Goal: Book appointment/travel/reservation

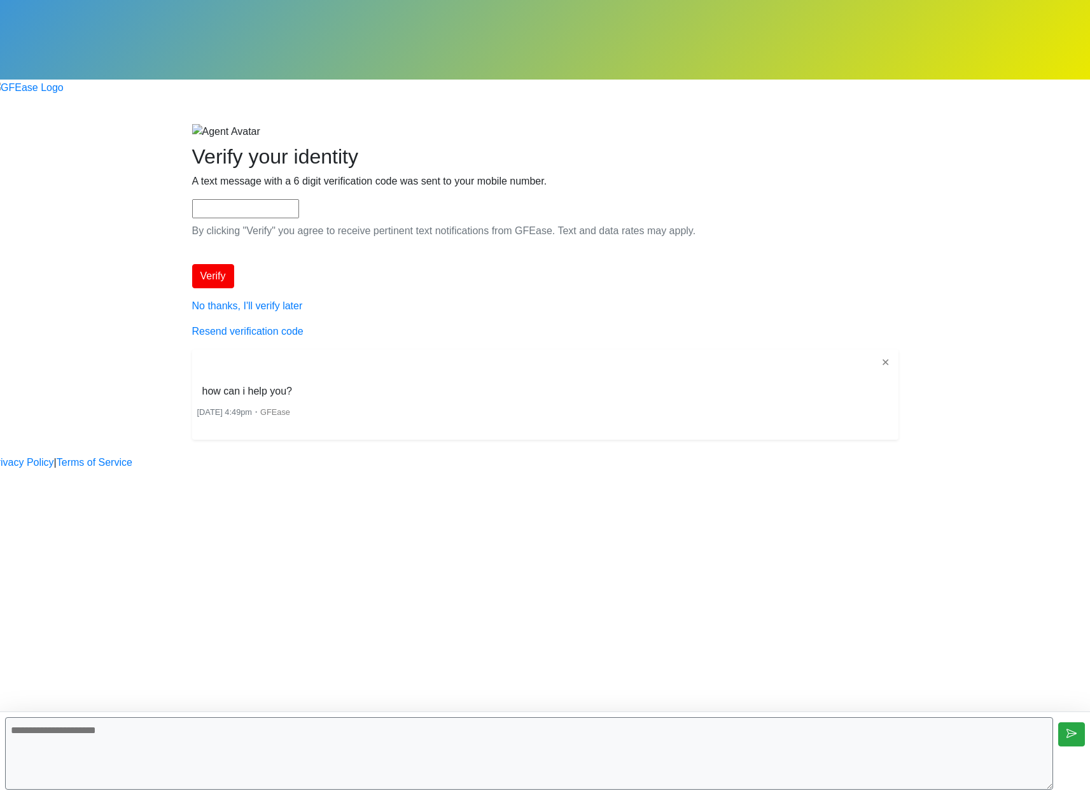
click at [504, 746] on textarea at bounding box center [529, 753] width 1048 height 73
type textarea "**********"
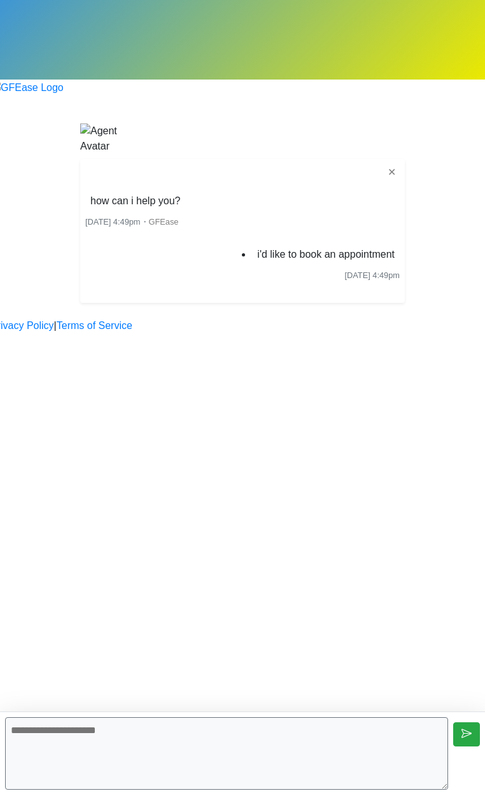
click at [200, 730] on textarea at bounding box center [226, 753] width 443 height 73
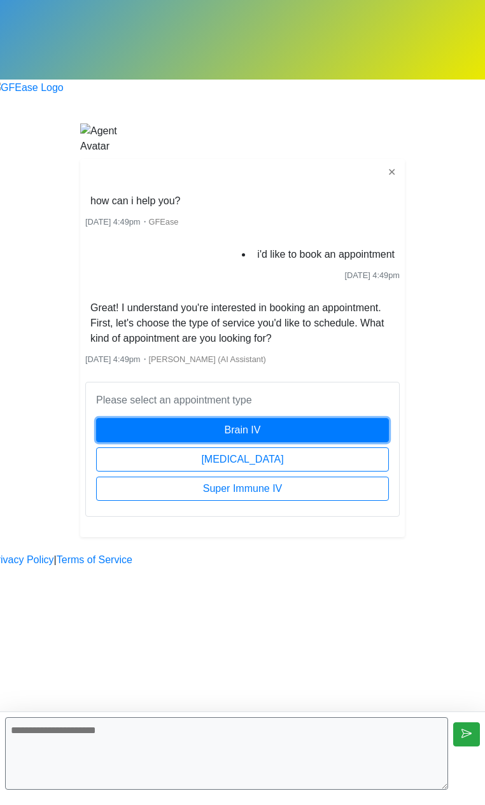
click at [231, 418] on button "Brain IV" at bounding box center [242, 430] width 293 height 24
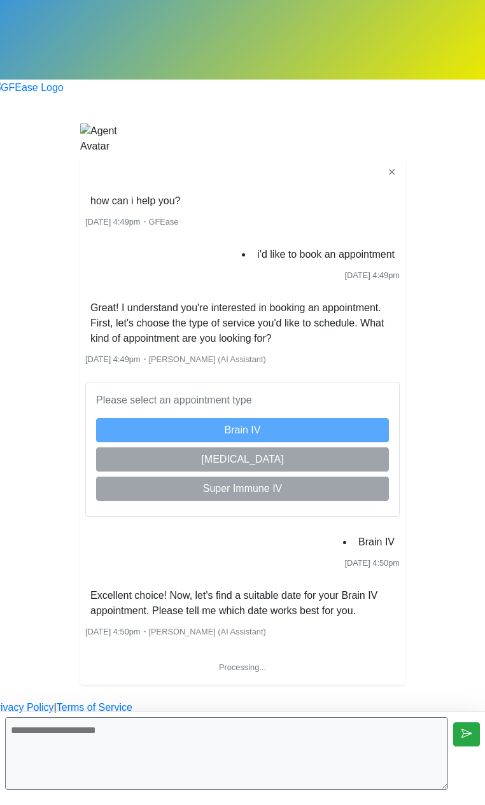
scroll to position [186, 0]
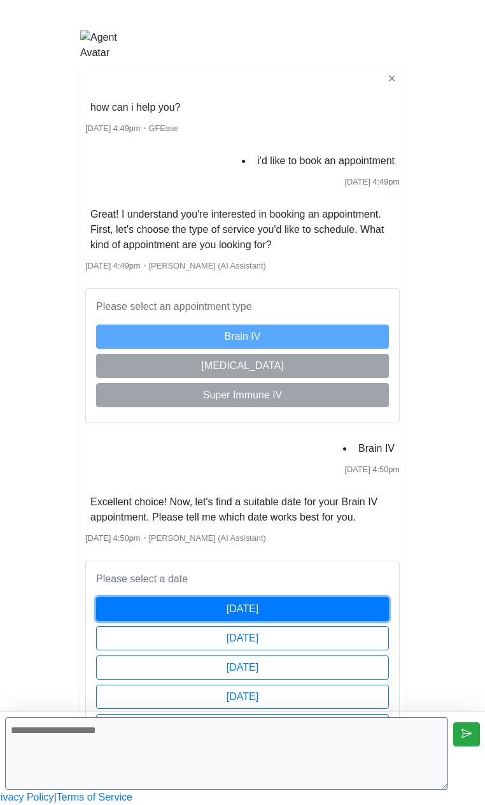
drag, startPoint x: 322, startPoint y: 477, endPoint x: 336, endPoint y: 479, distance: 14.1
click at [336, 597] on button "[DATE]" at bounding box center [242, 609] width 293 height 24
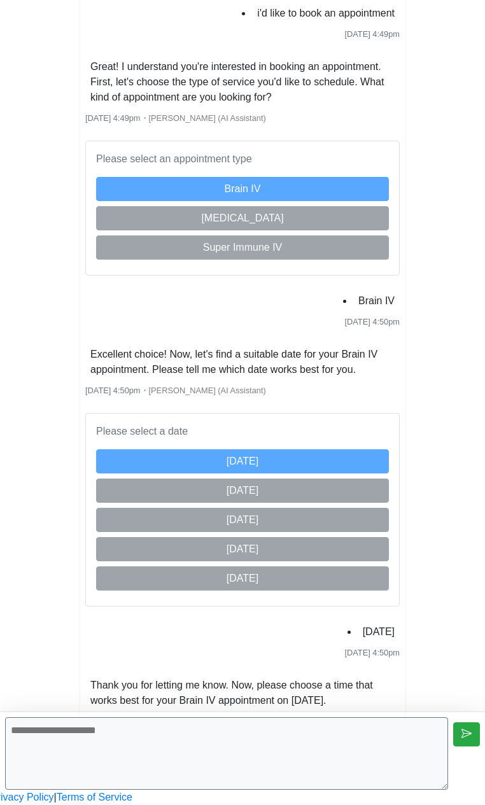
scroll to position [780, 0]
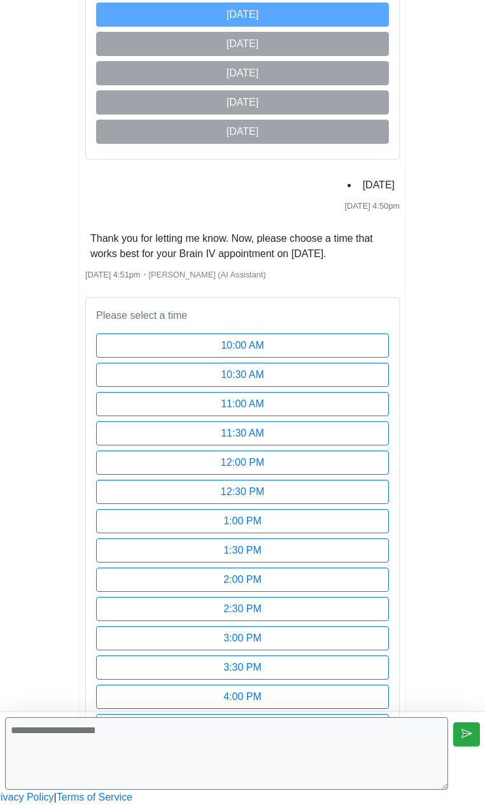
click at [400, 162] on div "how can i help you? Sep 2 2025 4:49pm ・ GFEase i'd like to book an appointment …" at bounding box center [242, 128] width 314 height 1251
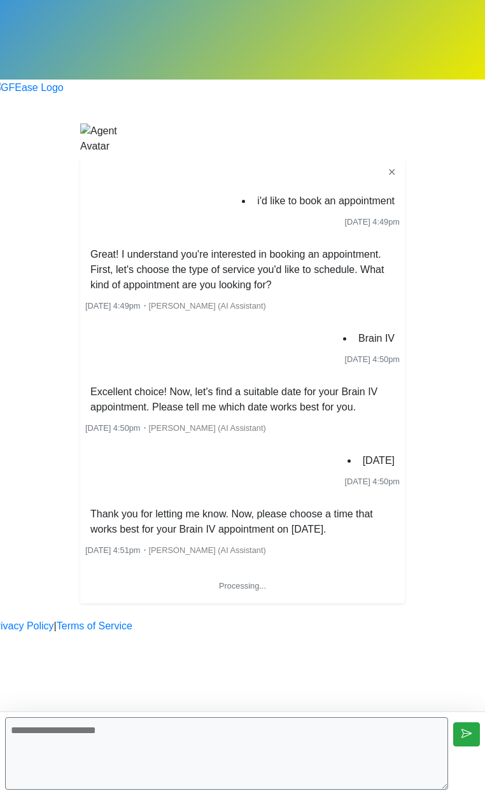
scroll to position [120, 0]
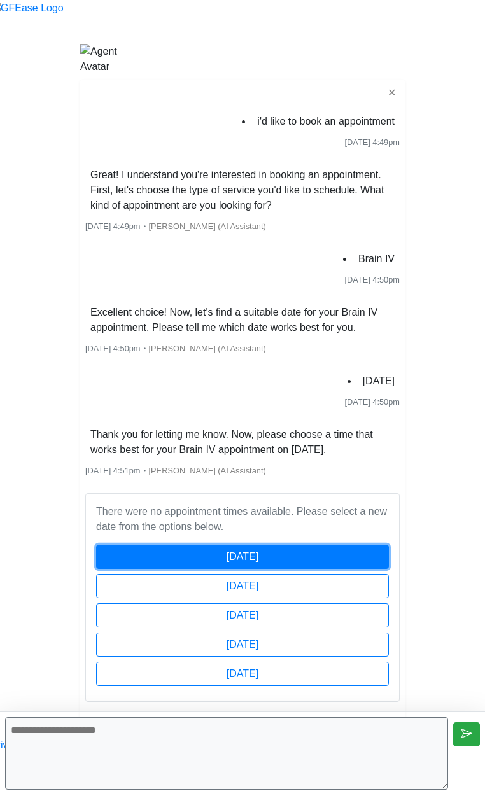
click at [351, 545] on button "[DATE]" at bounding box center [242, 557] width 293 height 24
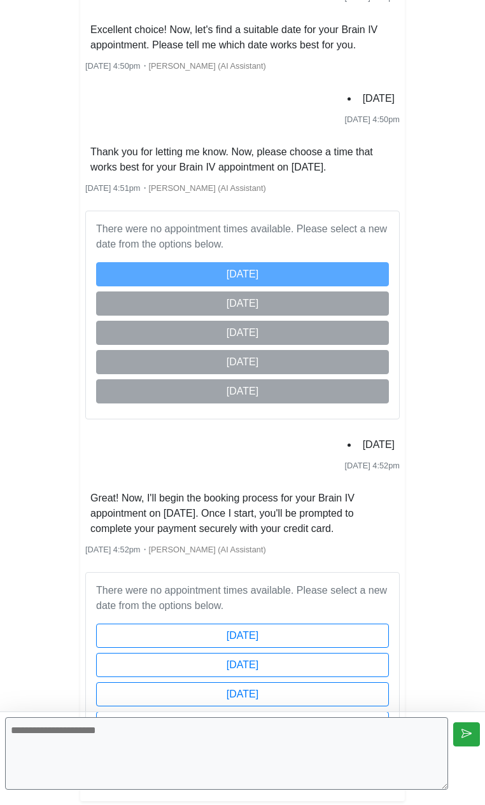
scroll to position [481, 0]
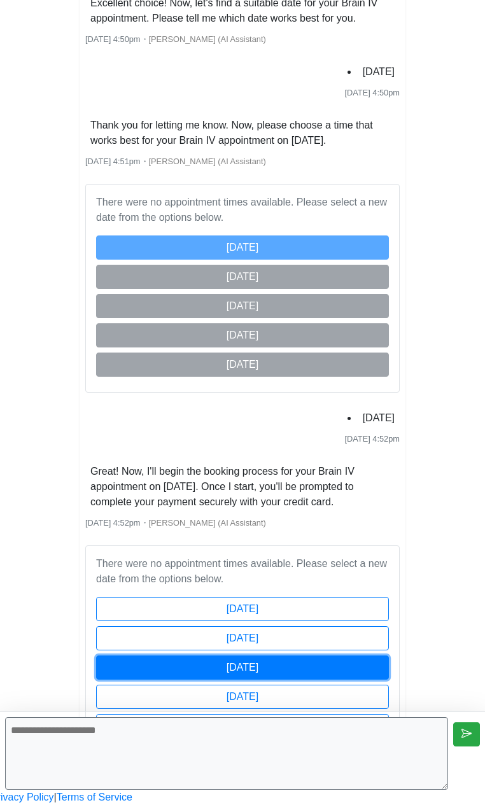
click at [209, 655] on button "[DATE]" at bounding box center [242, 667] width 293 height 24
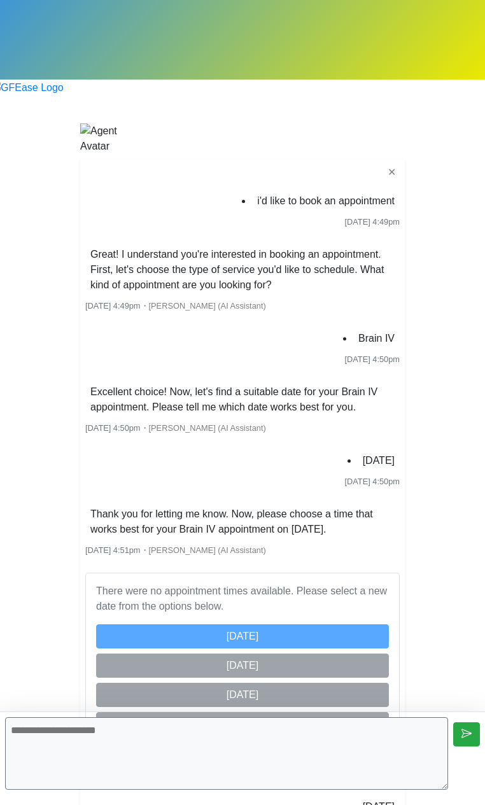
scroll to position [842, 0]
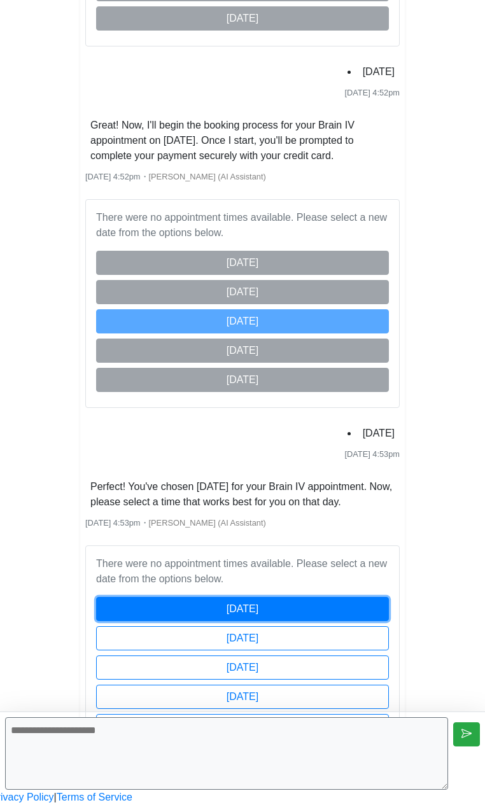
click at [368, 597] on button "[DATE]" at bounding box center [242, 609] width 293 height 24
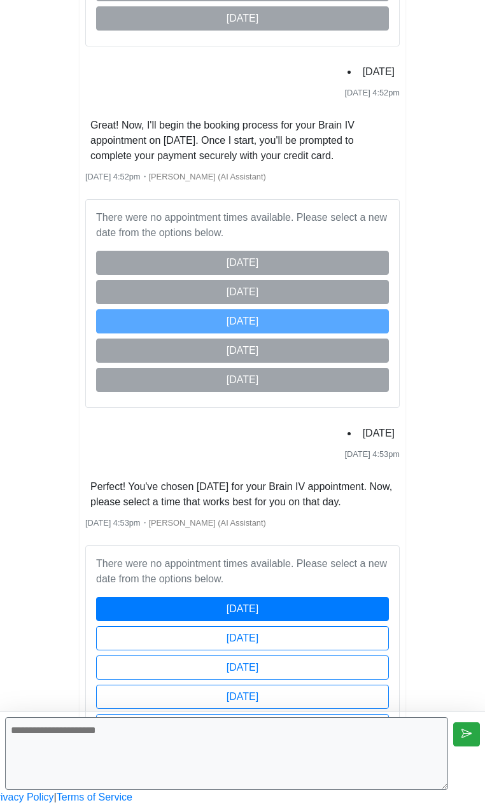
scroll to position [896, 0]
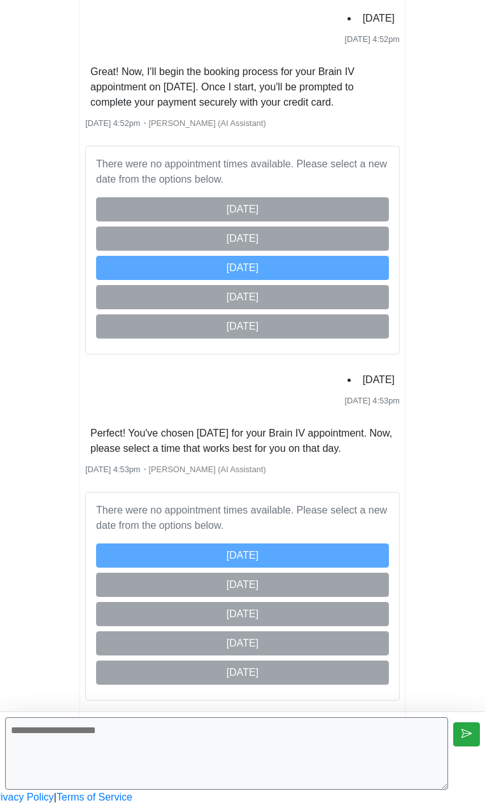
click at [437, 468] on html "Begin your FREE virtual smile assessment! ✕ i'd like to book an appointment Sep…" at bounding box center [242, 47] width 485 height 1513
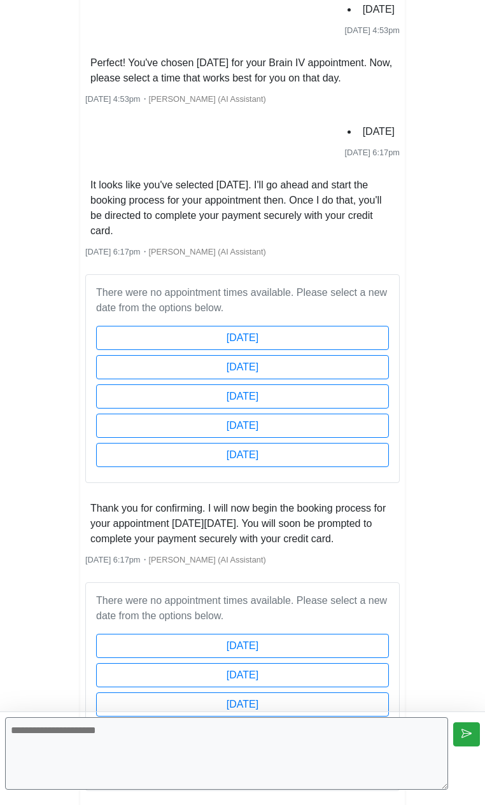
scroll to position [855, 0]
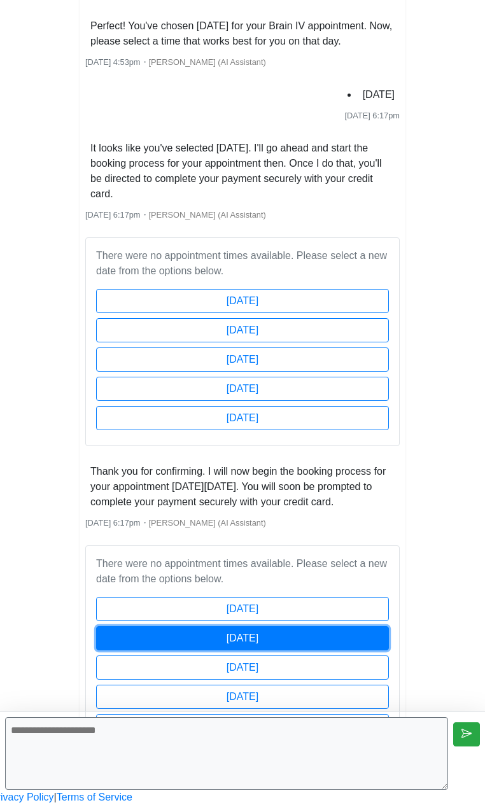
click at [307, 626] on button "[DATE]" at bounding box center [242, 638] width 293 height 24
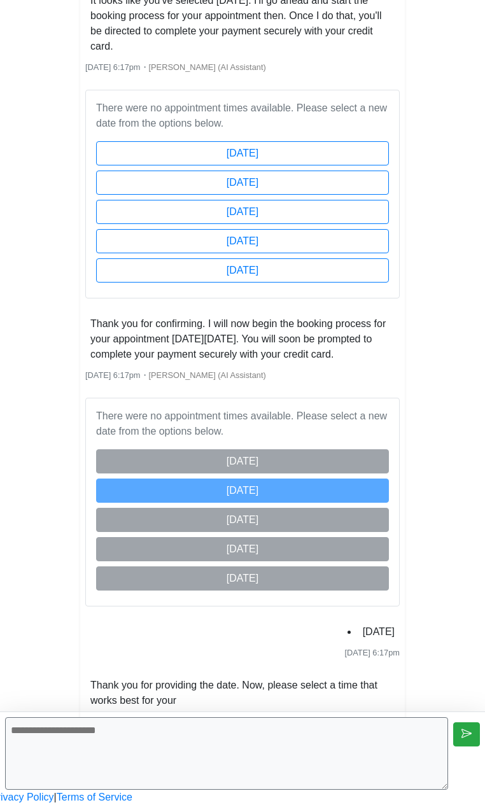
scroll to position [1201, 0]
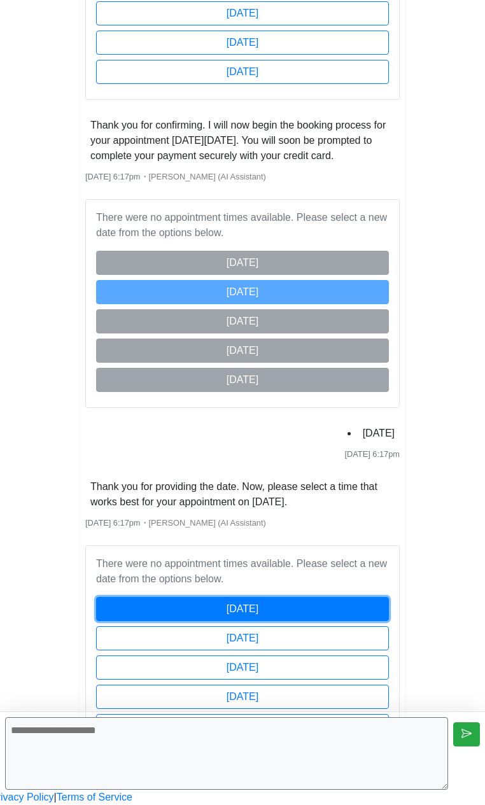
click at [244, 597] on button "[DATE]" at bounding box center [242, 609] width 293 height 24
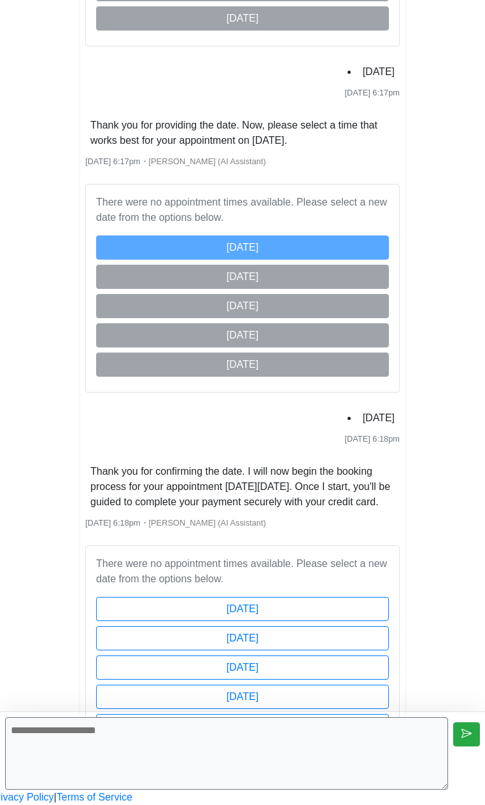
scroll to position [1578, 0]
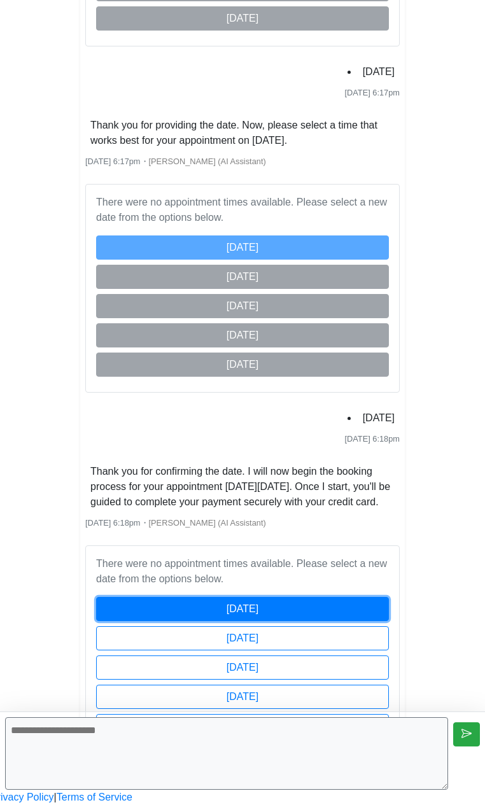
click at [323, 597] on button "[DATE]" at bounding box center [242, 609] width 293 height 24
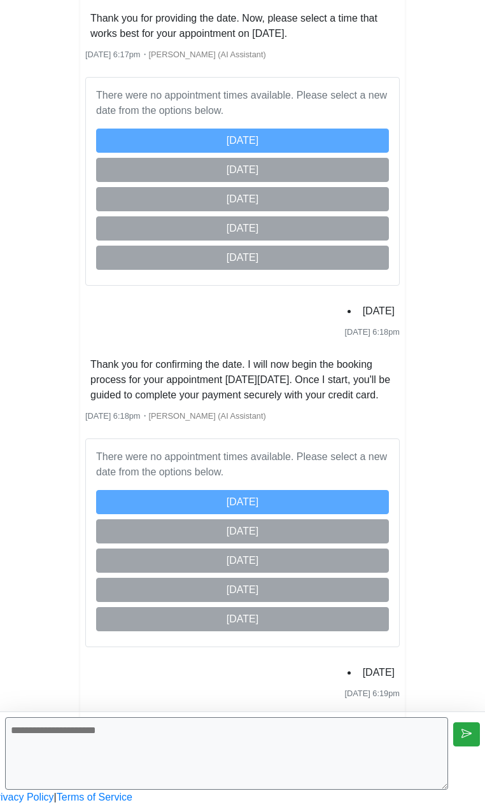
scroll to position [1700, 0]
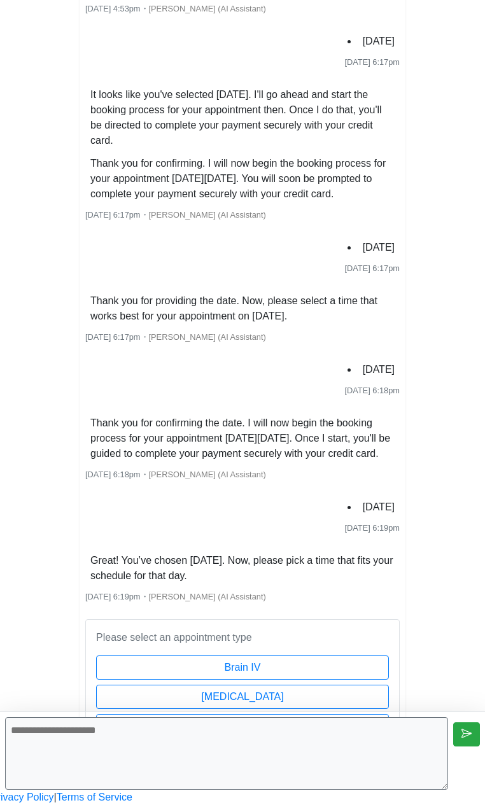
scroll to position [924, 0]
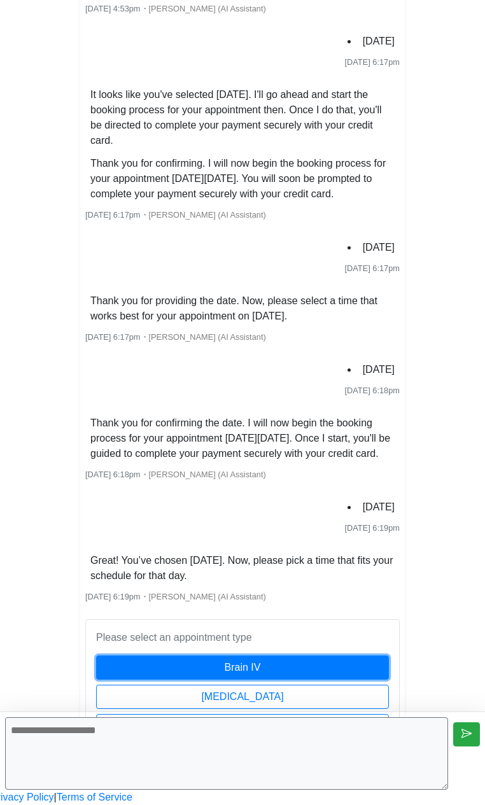
click at [300, 655] on button "Brain IV" at bounding box center [242, 667] width 293 height 24
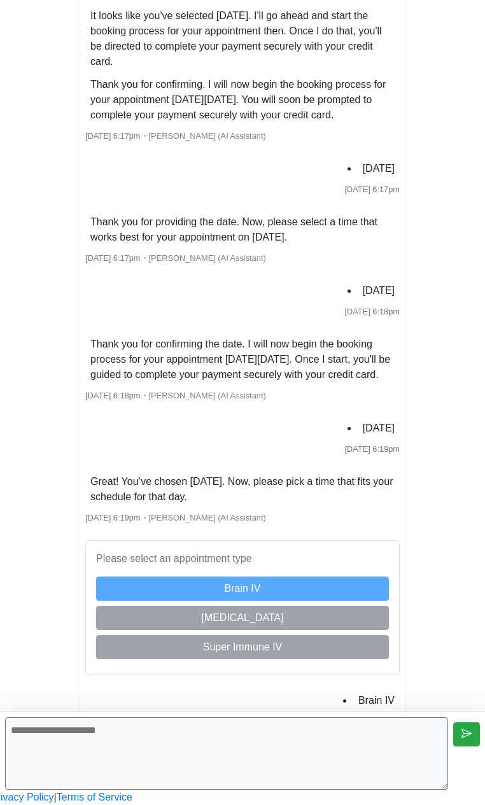
scroll to position [1003, 0]
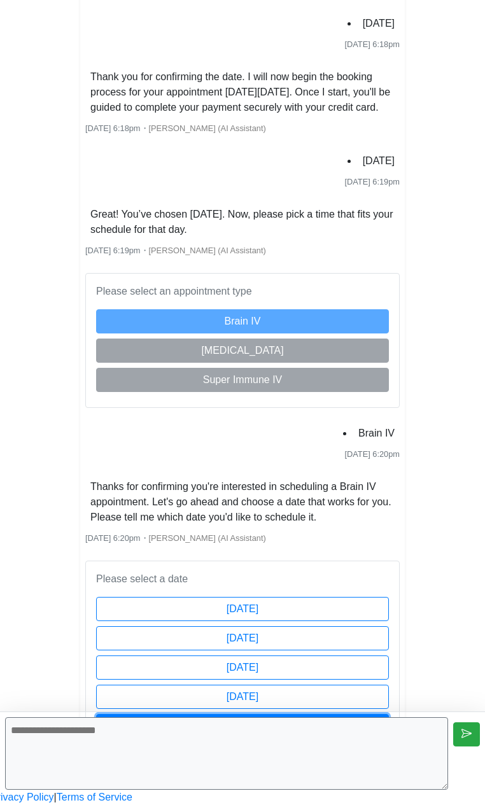
click at [260, 714] on button "[DATE]" at bounding box center [242, 726] width 293 height 24
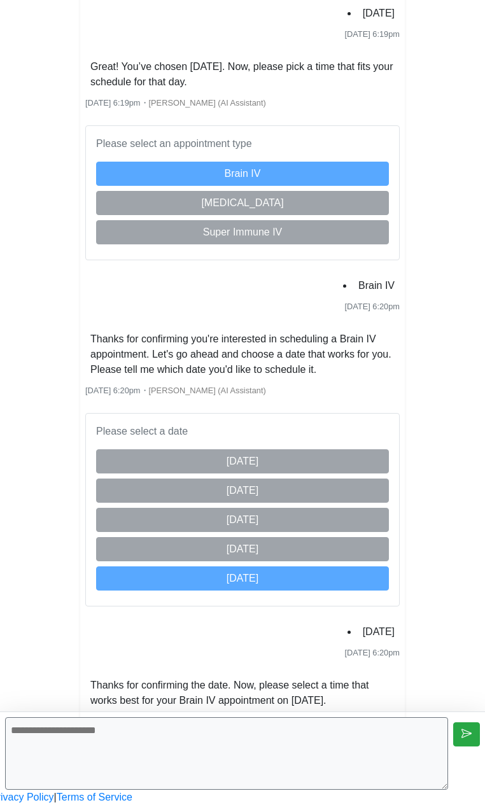
scroll to position [1616, 0]
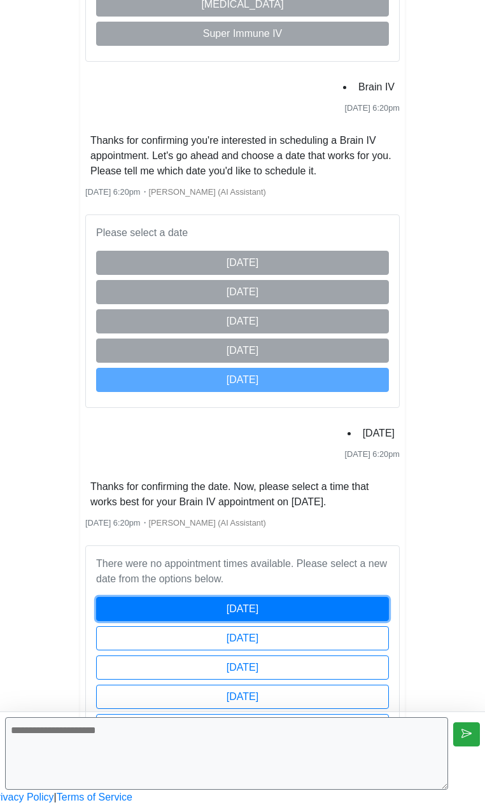
click at [223, 597] on button "[DATE]" at bounding box center [242, 609] width 293 height 24
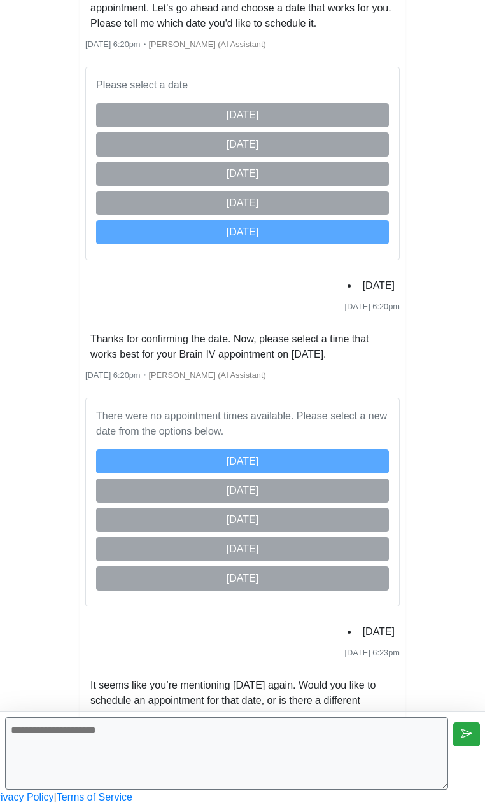
scroll to position [1903, 0]
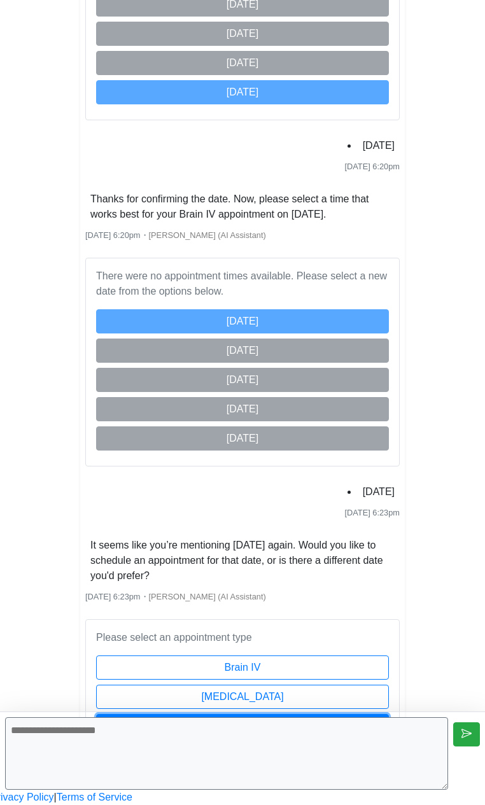
click at [197, 714] on button "Super Immune IV" at bounding box center [242, 726] width 293 height 24
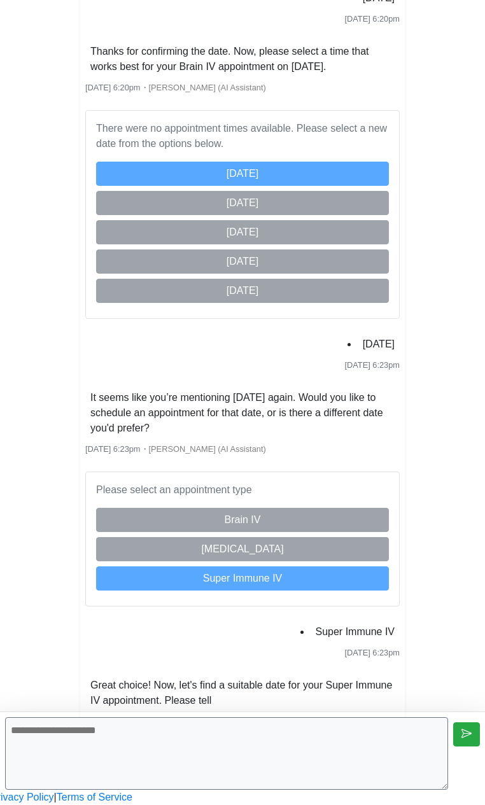
scroll to position [2234, 0]
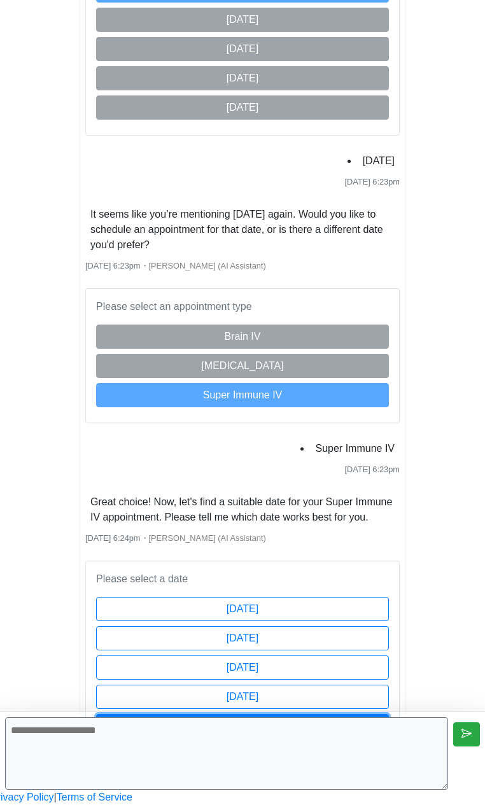
click at [250, 714] on button "[DATE]" at bounding box center [242, 726] width 293 height 24
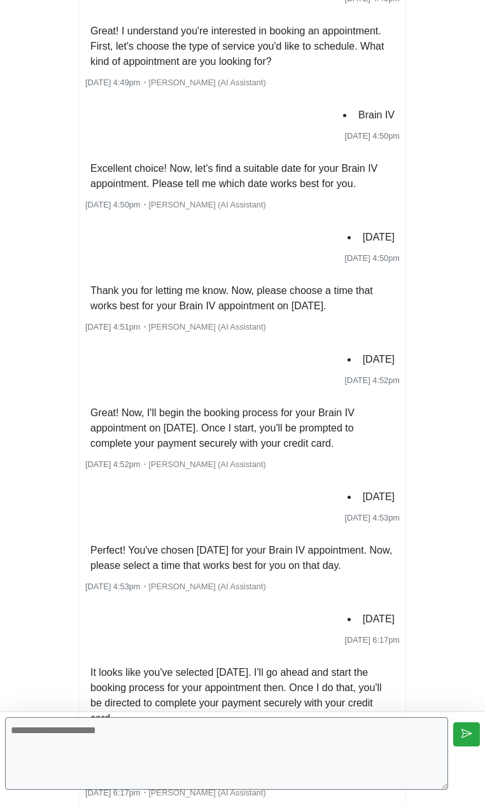
scroll to position [0, 0]
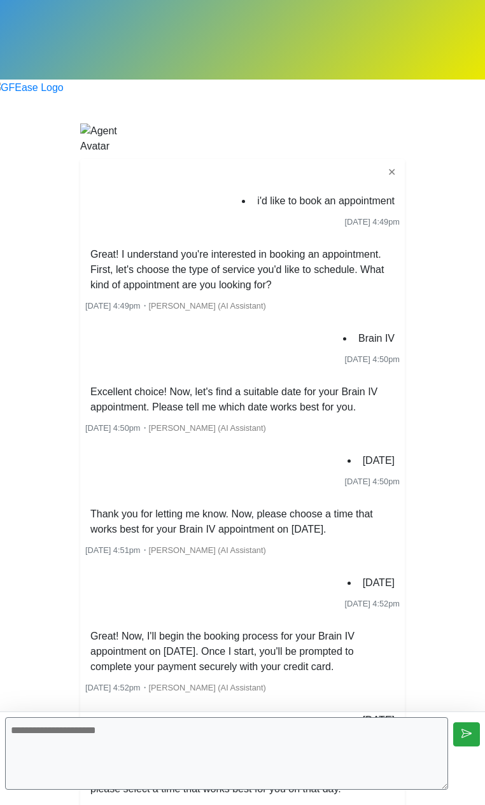
click at [64, 80] on div at bounding box center [26, 95] width 73 height 31
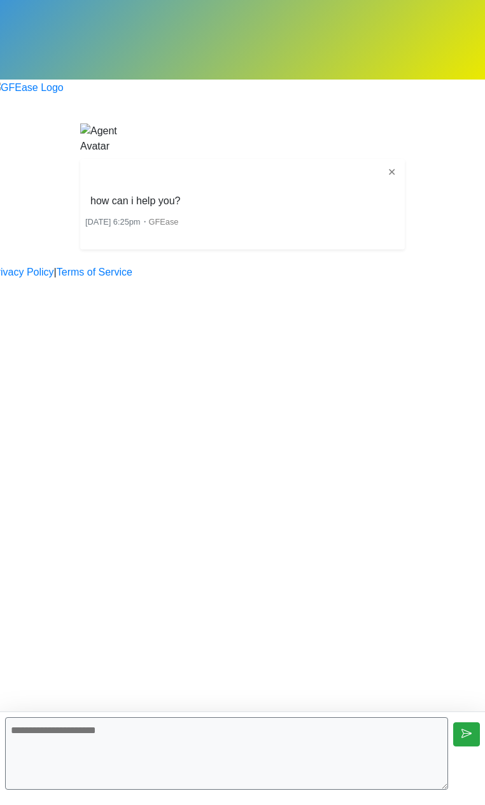
click at [213, 728] on textarea at bounding box center [226, 753] width 443 height 73
type textarea "**********"
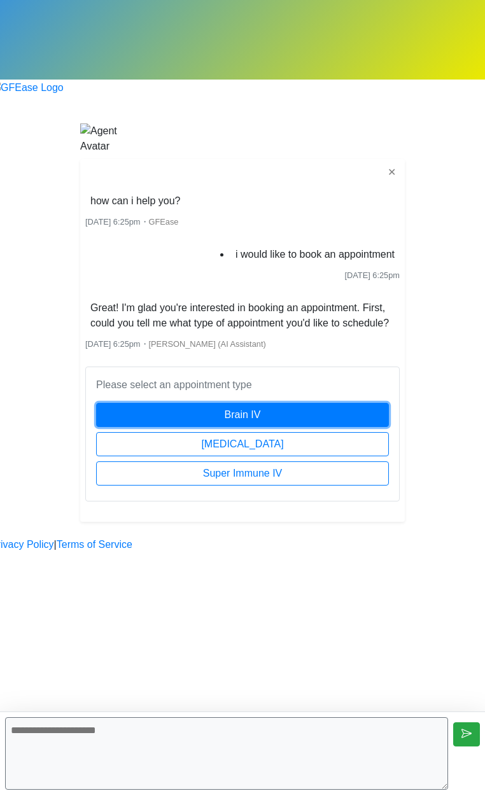
click at [232, 403] on button "Brain IV" at bounding box center [242, 415] width 293 height 24
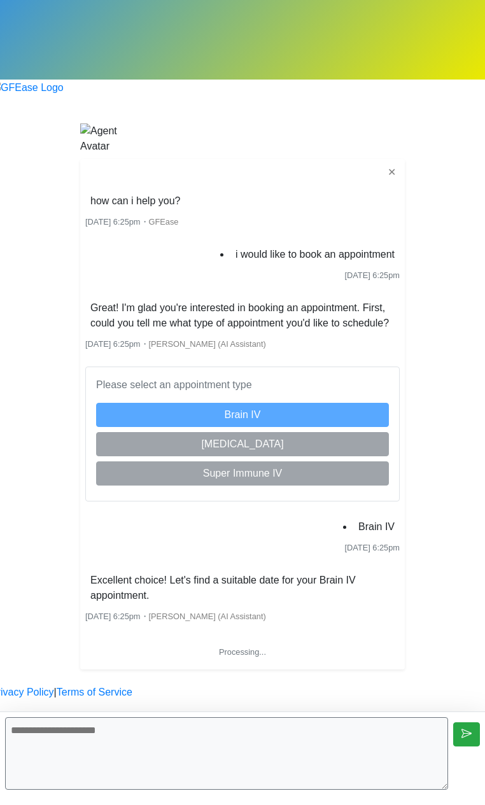
scroll to position [186, 0]
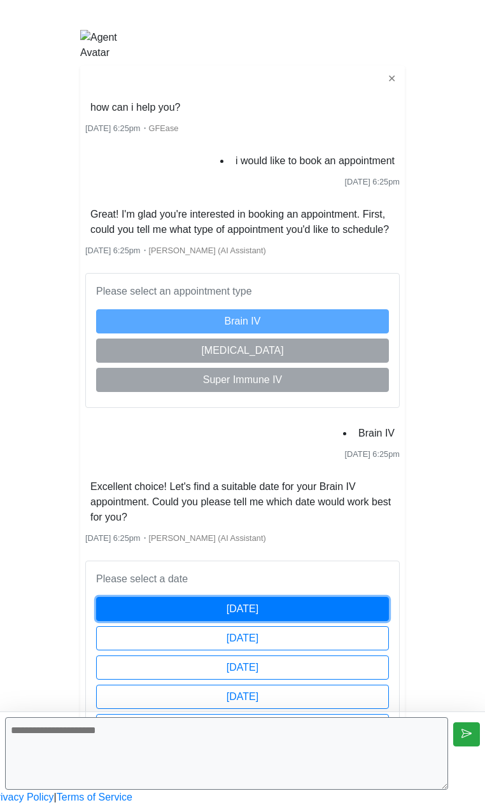
click at [279, 597] on button "[DATE]" at bounding box center [242, 609] width 293 height 24
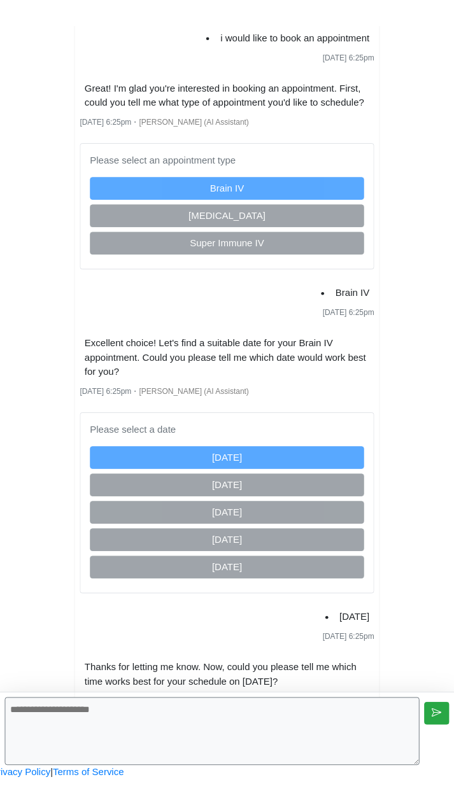
scroll to position [308, 0]
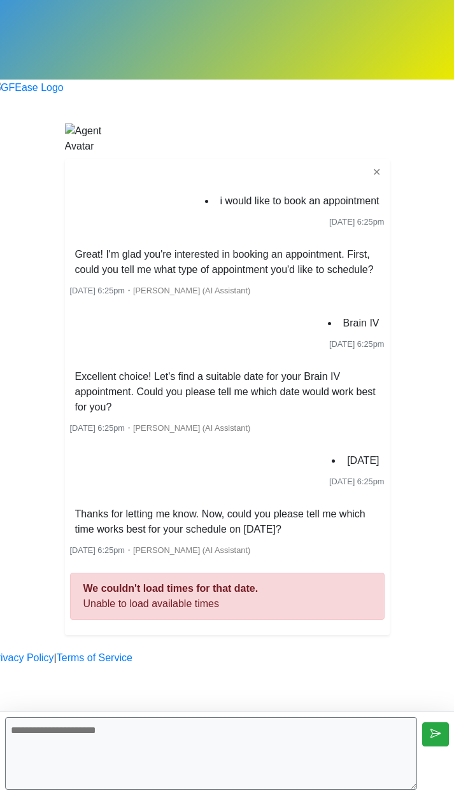
click at [292, 635] on div "✕ i would like to book an appointment [DATE] 6:25pm Great! I'm glad you're inte…" at bounding box center [227, 397] width 324 height 476
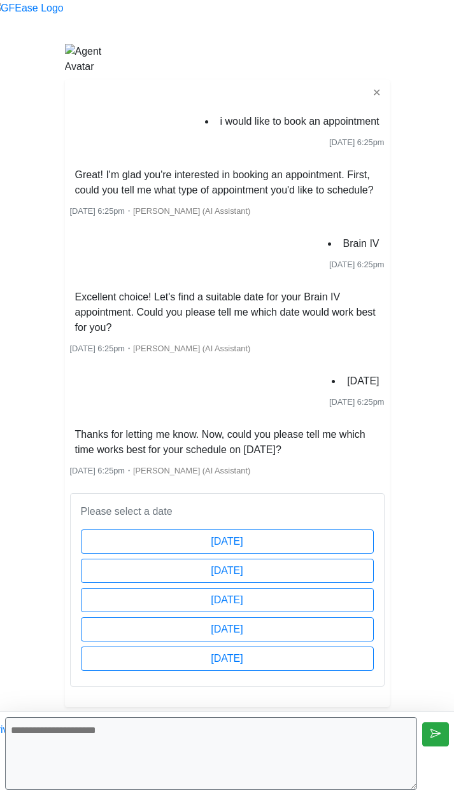
scroll to position [99, 0]
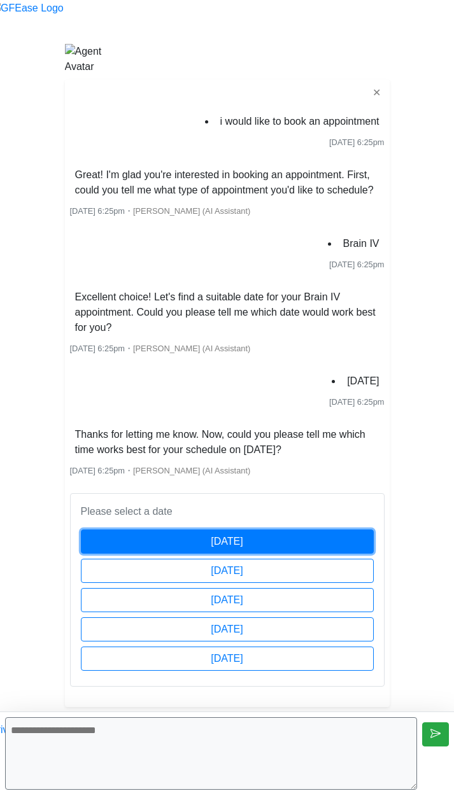
click at [228, 529] on button "[DATE]" at bounding box center [227, 541] width 293 height 24
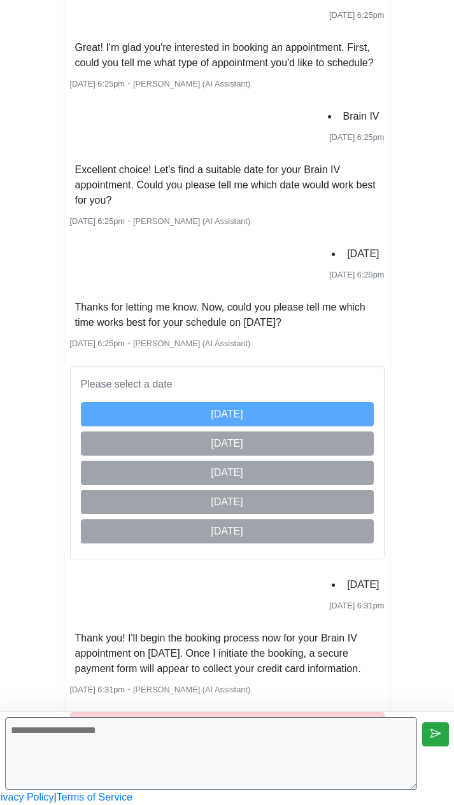
scroll to position [299, 0]
